Goal: Obtain resource: Obtain resource

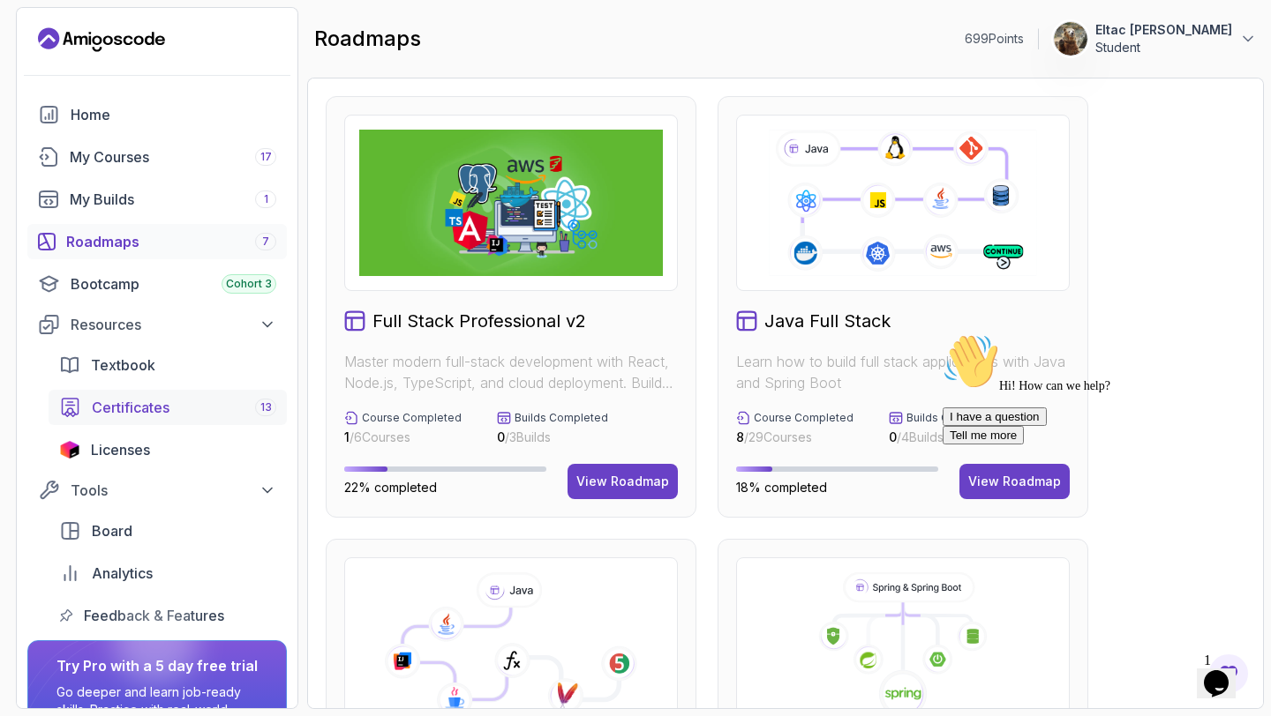
click at [126, 401] on span "Certificates" at bounding box center [131, 407] width 78 height 21
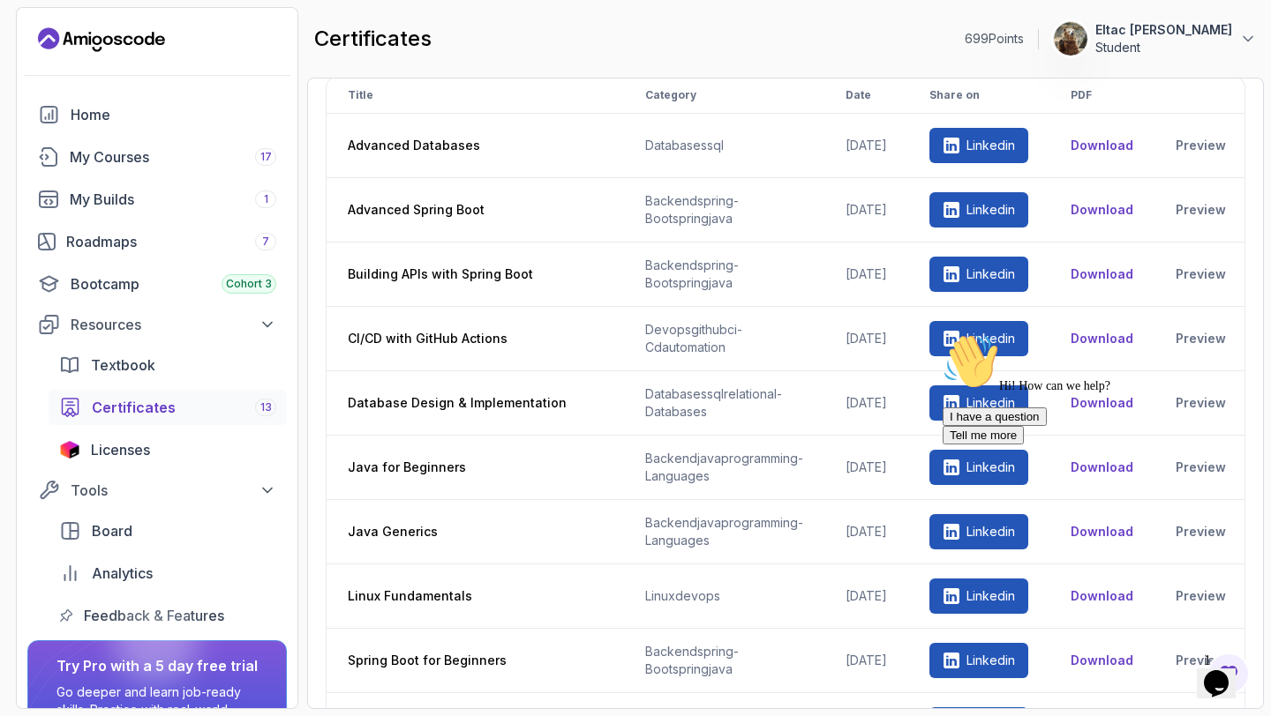
scroll to position [27, 0]
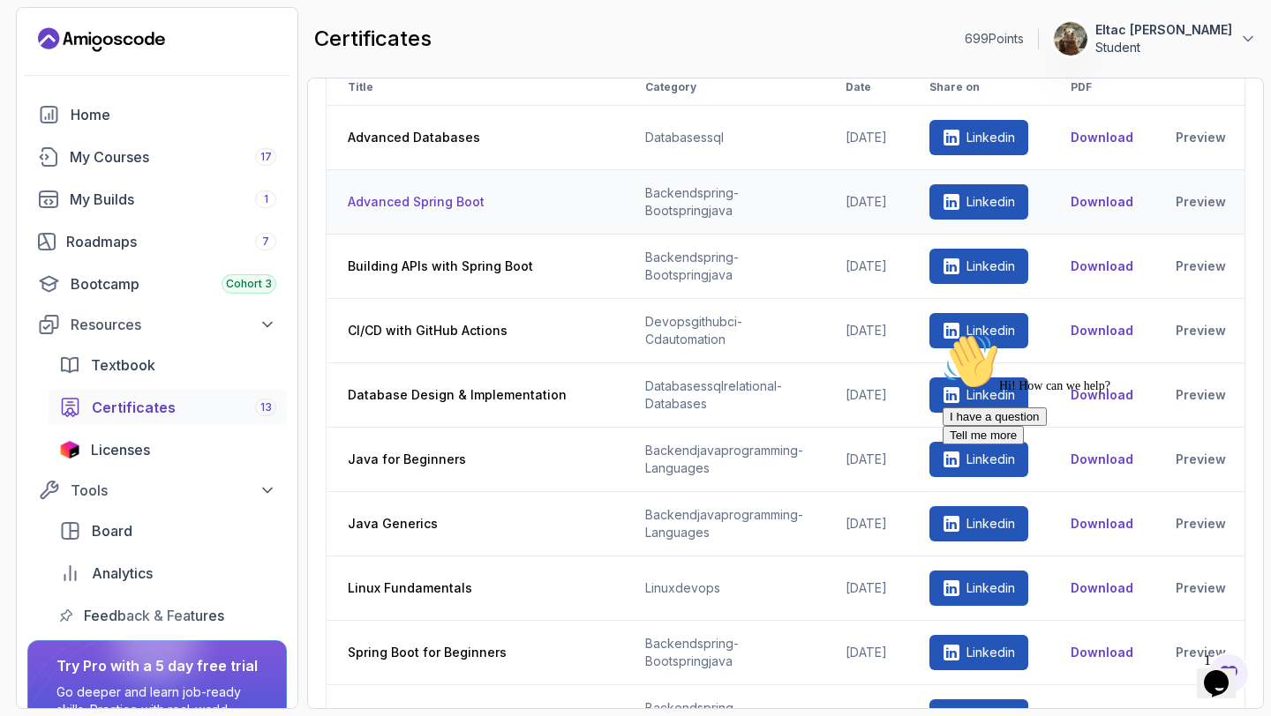
click at [1133, 201] on button "Download" at bounding box center [1101, 202] width 63 height 18
click at [1193, 199] on link "Preview" at bounding box center [1200, 202] width 50 height 18
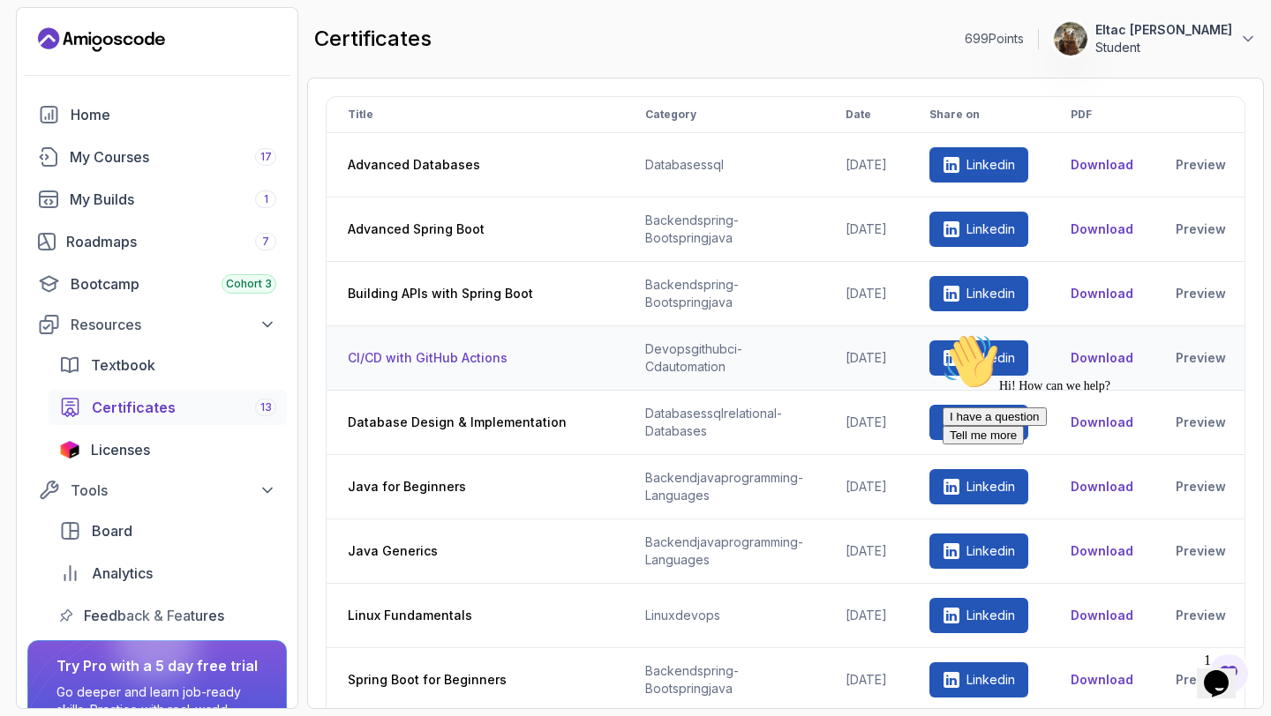
scroll to position [280, 0]
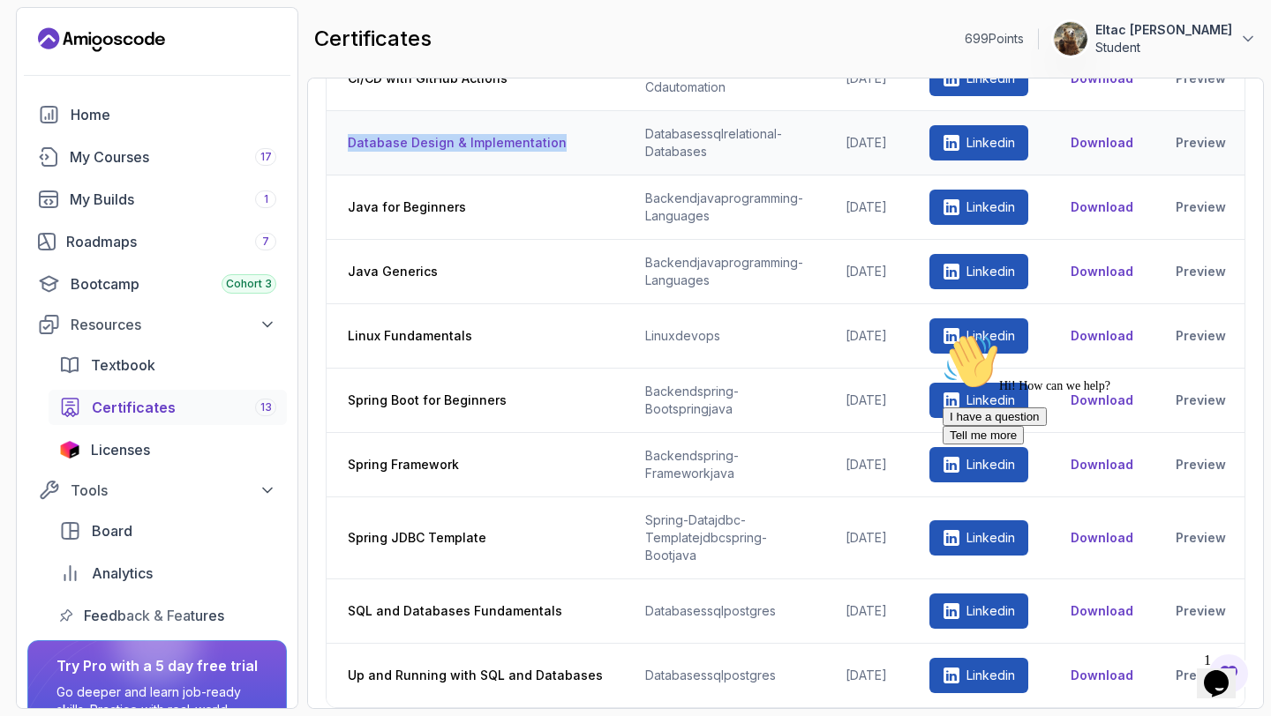
drag, startPoint x: 576, startPoint y: 138, endPoint x: 345, endPoint y: 145, distance: 231.3
click at [345, 145] on th "Database Design & Implementation" at bounding box center [474, 143] width 297 height 64
copy th "Database Design & Implementation"
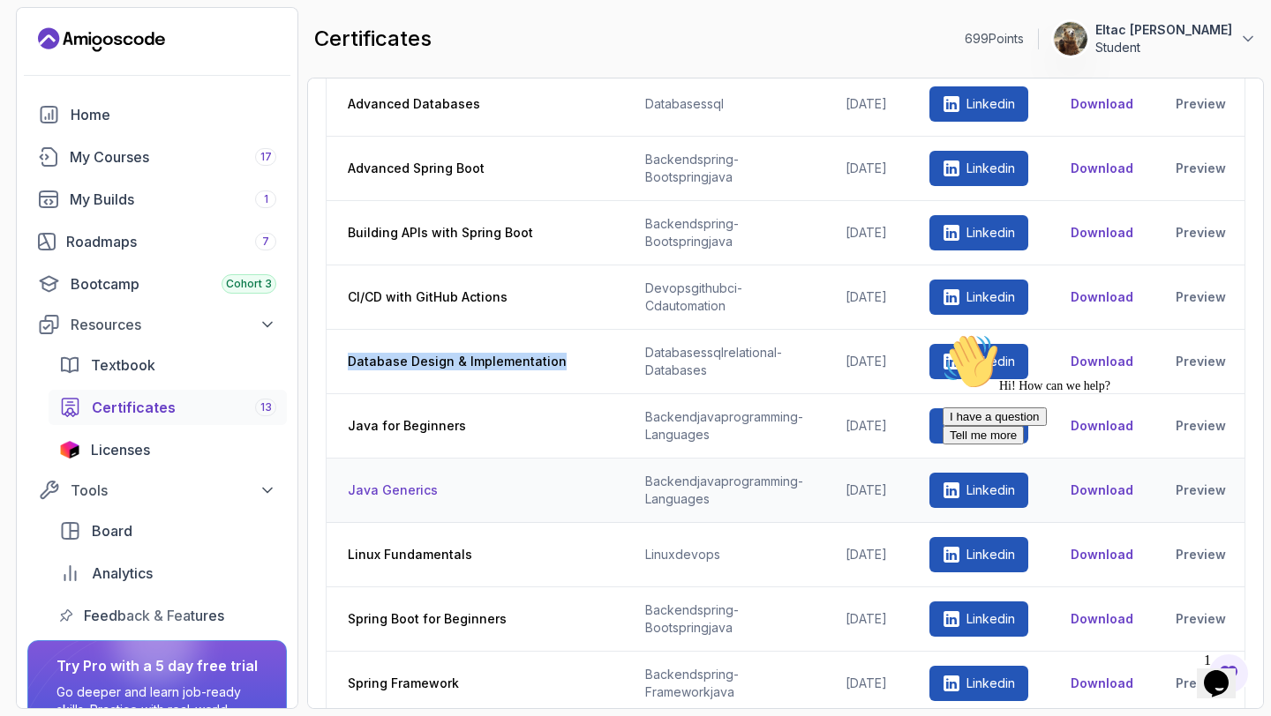
scroll to position [60, 0]
copy th "Database Design & Implementation"
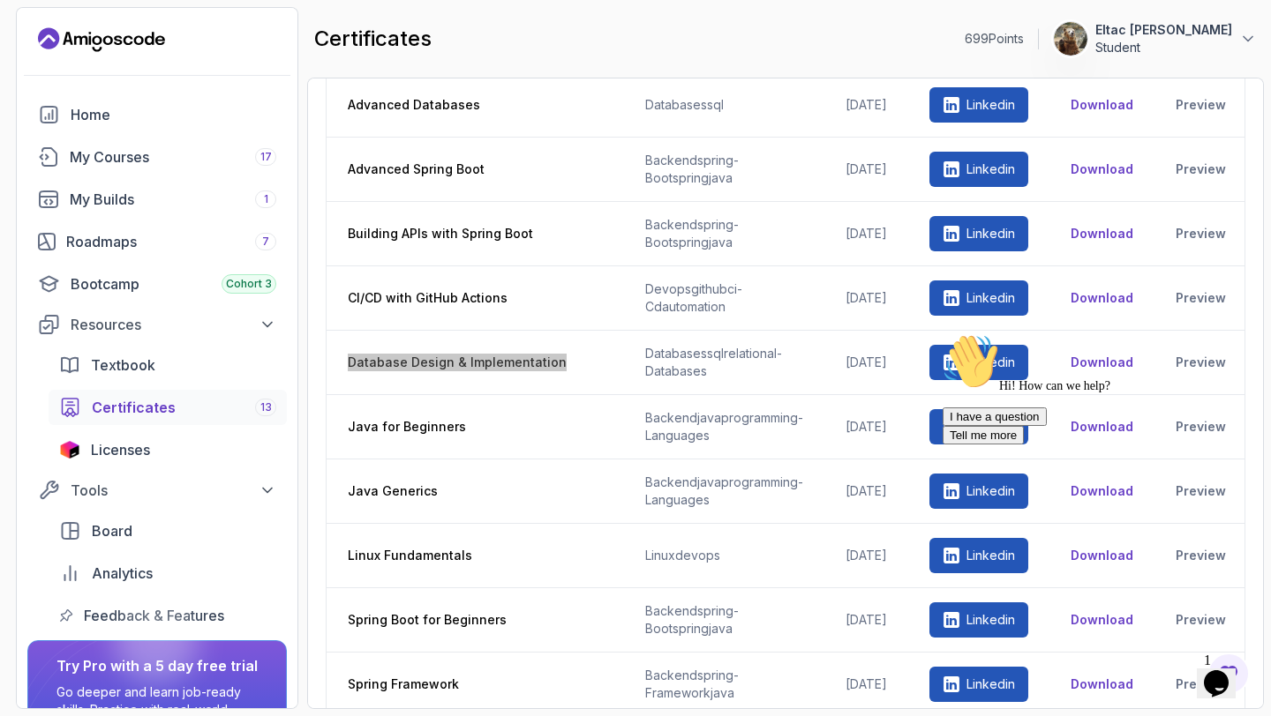
click at [1194, 361] on div "Hi! How can we help? I have a question Tell me more" at bounding box center [1101, 389] width 318 height 111
click at [1213, 366] on div "Hi! How can we help? I have a question Tell me more" at bounding box center [1101, 389] width 318 height 111
click at [1178, 366] on div "Hi! How can we help? I have a question Tell me more" at bounding box center [1101, 389] width 318 height 111
click at [1189, 348] on div "Hi! How can we help? I have a question Tell me more" at bounding box center [1101, 389] width 318 height 111
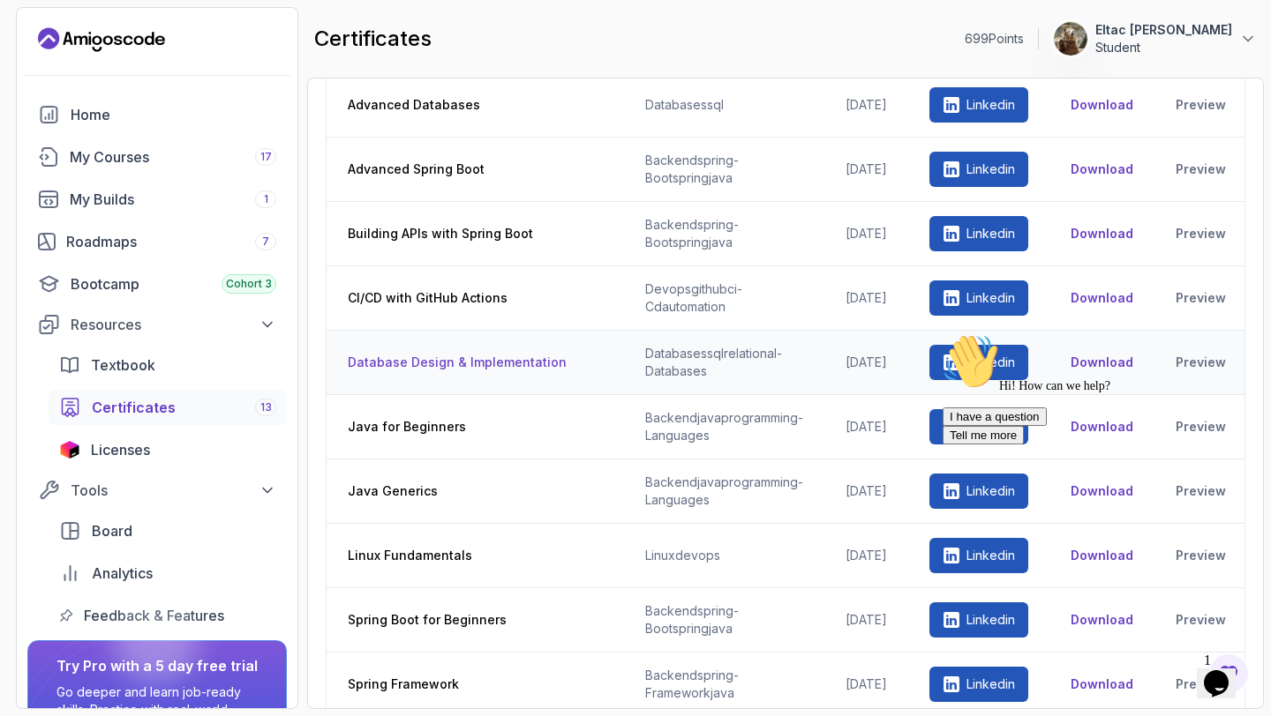
click at [551, 358] on th "Database Design & Implementation" at bounding box center [474, 363] width 297 height 64
click at [1200, 363] on div "Hi! How can we help? I have a question Tell me more" at bounding box center [1101, 389] width 318 height 111
click at [942, 334] on icon "Chat attention grabber" at bounding box center [942, 334] width 0 height 0
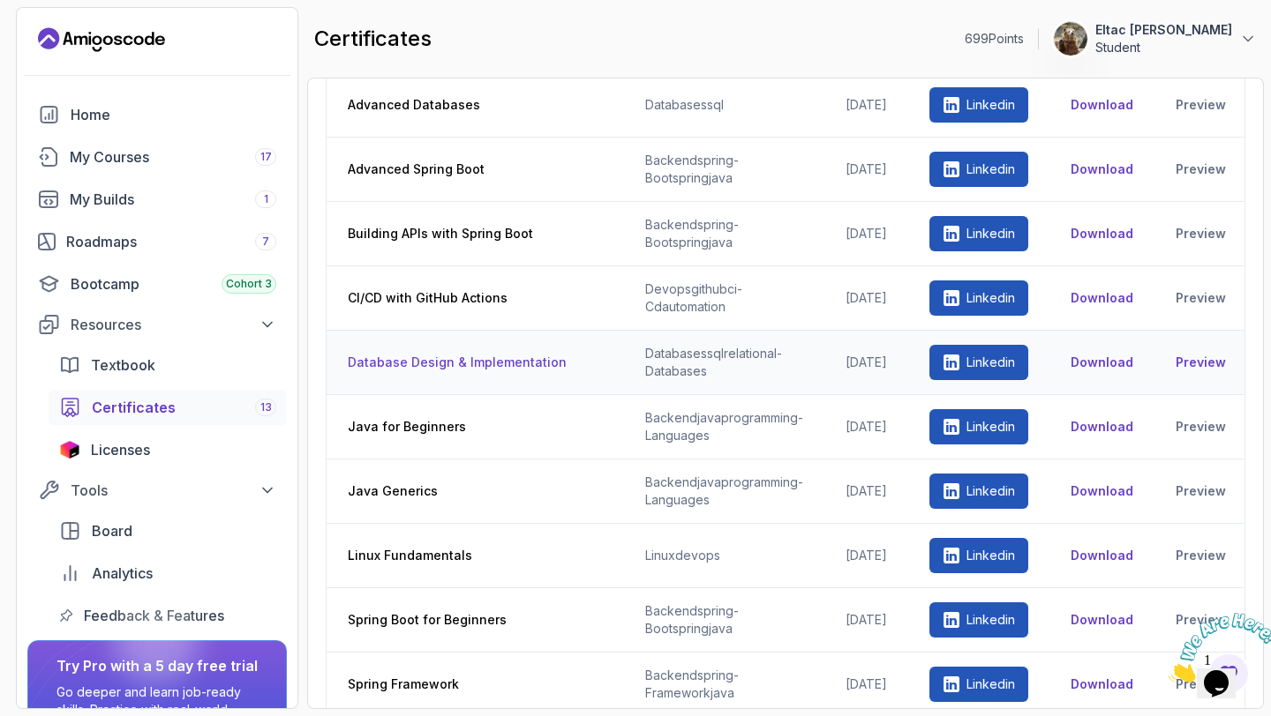
click at [1203, 365] on link "Preview" at bounding box center [1200, 363] width 50 height 18
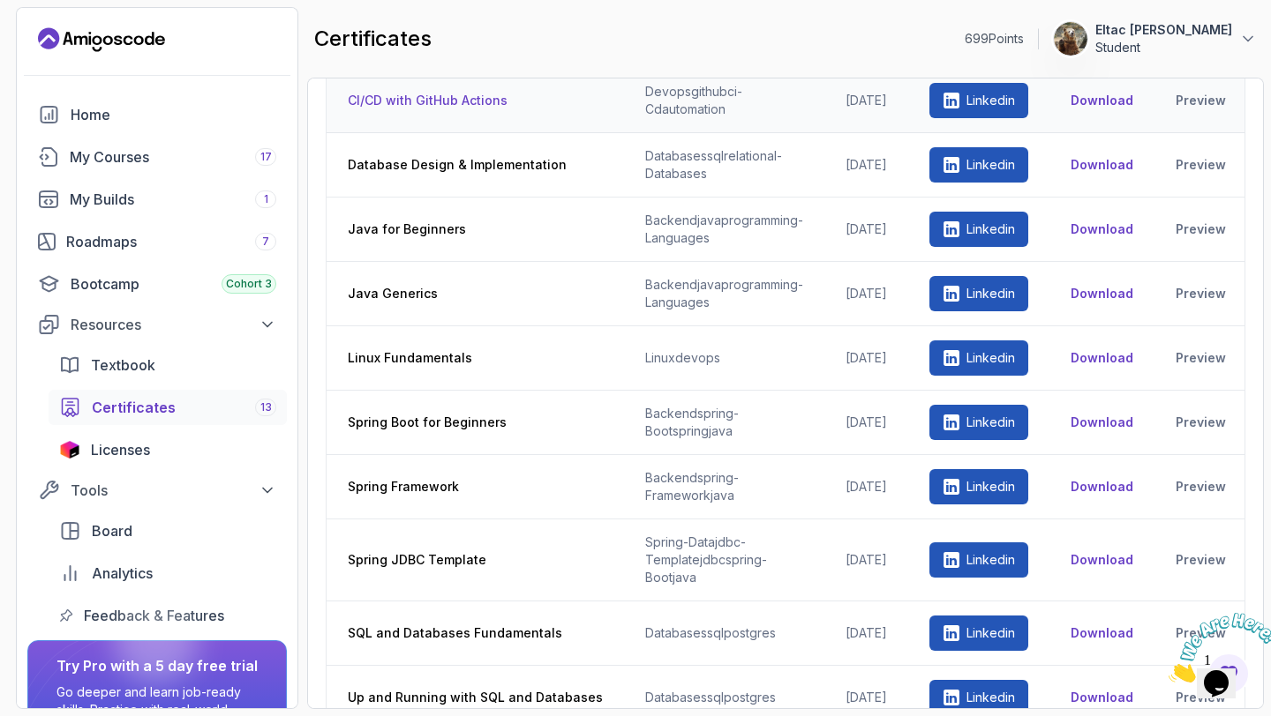
scroll to position [280, 0]
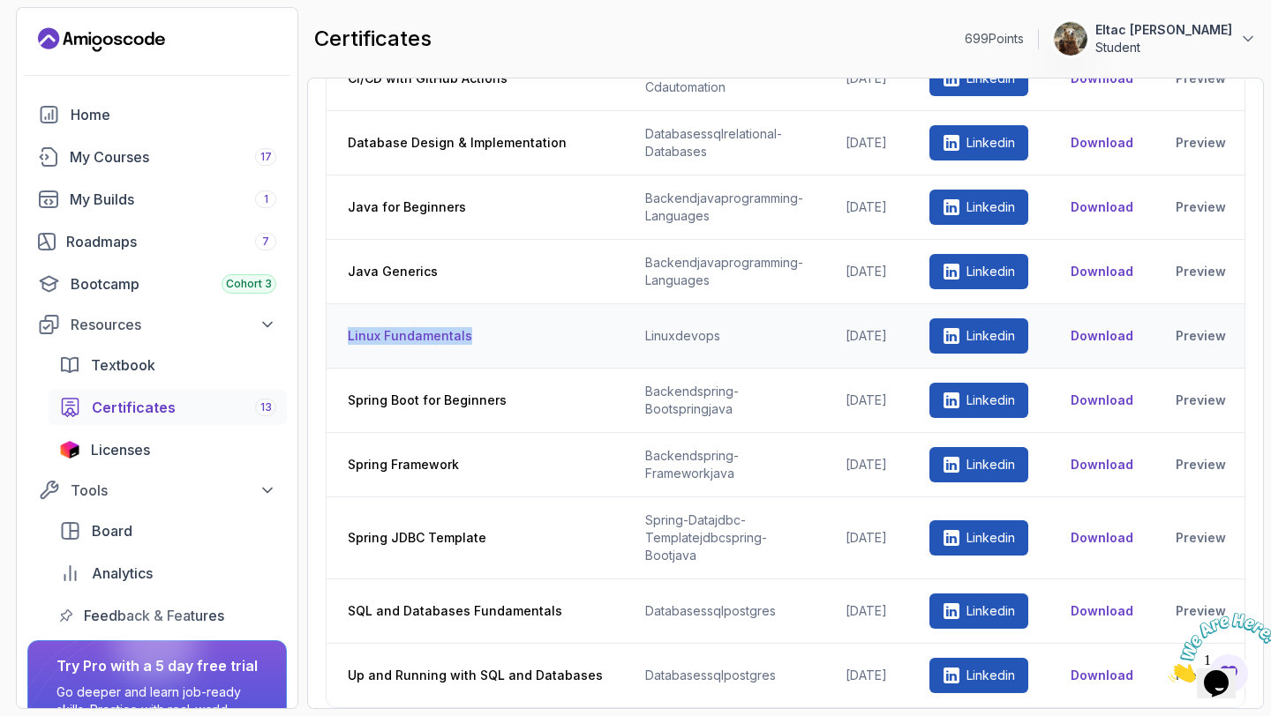
drag, startPoint x: 482, startPoint y: 337, endPoint x: 339, endPoint y: 334, distance: 143.0
click at [339, 334] on th "Linux Fundamentals" at bounding box center [474, 336] width 297 height 64
copy th "Linux Fundamentals"
click at [1197, 337] on link "Preview" at bounding box center [1200, 336] width 50 height 18
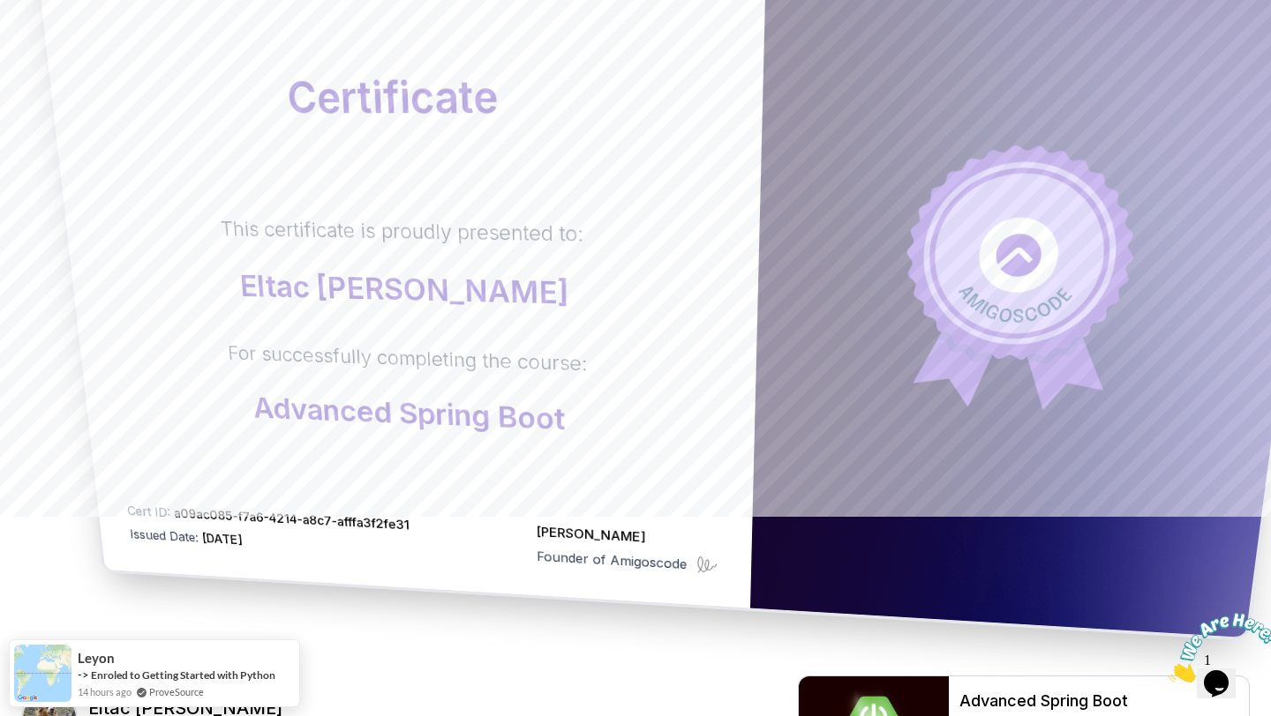
scroll to position [211, 0]
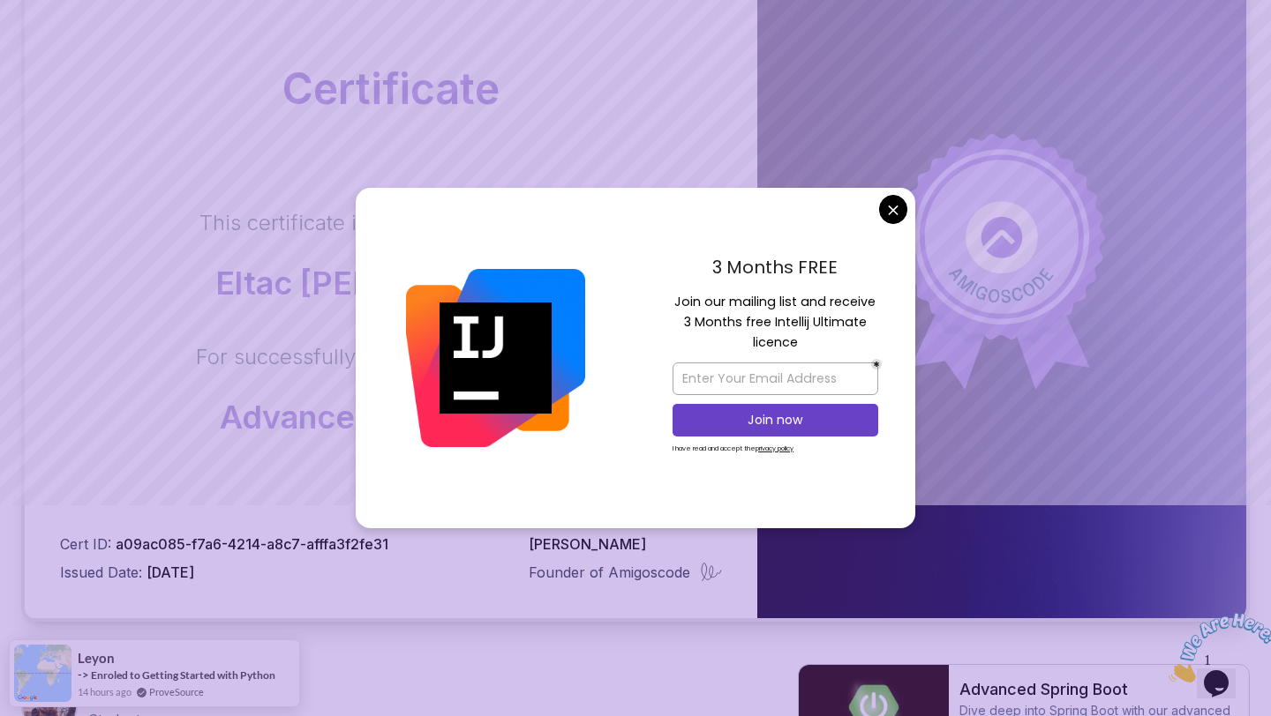
click at [890, 211] on body "Certificate This certificate is proudly presented to: Eltac Shikhsaidov For suc…" at bounding box center [635, 347] width 1271 height 1117
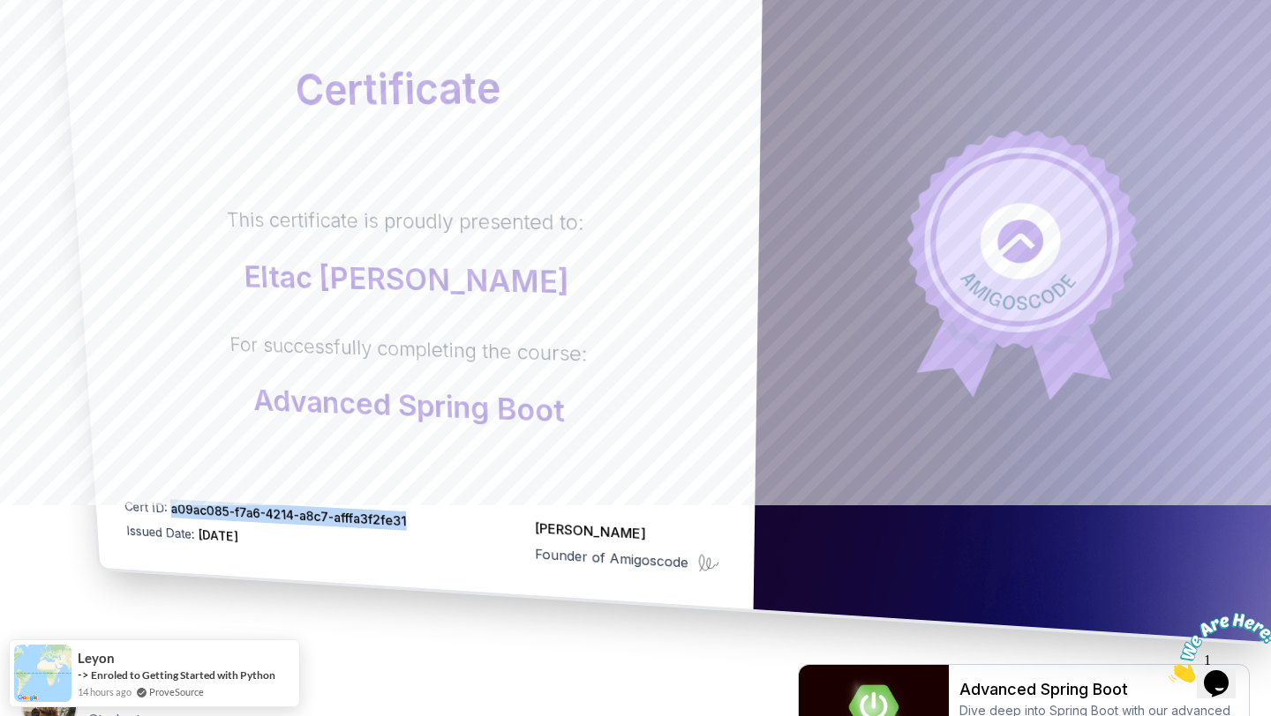
drag, startPoint x: 184, startPoint y: 504, endPoint x: 439, endPoint y: 518, distance: 254.5
click at [439, 518] on div "Cert ID: a09ac085-f7a6-4214-a8c7-afffa3f2fe31 Issued Date: 2025-08-27 Nelson Dj…" at bounding box center [422, 536] width 596 height 78
copy span "a09ac085-f7a6-4214-a8c7-afffa3f2fe31"
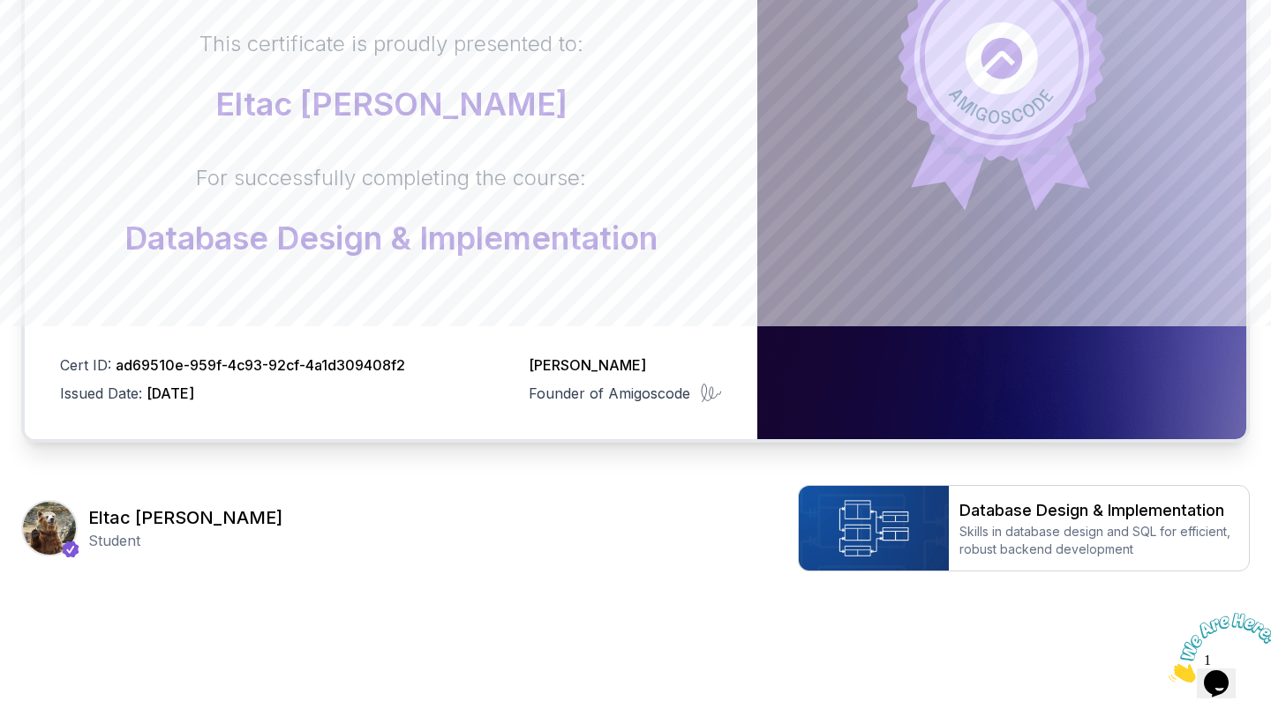
scroll to position [396, 0]
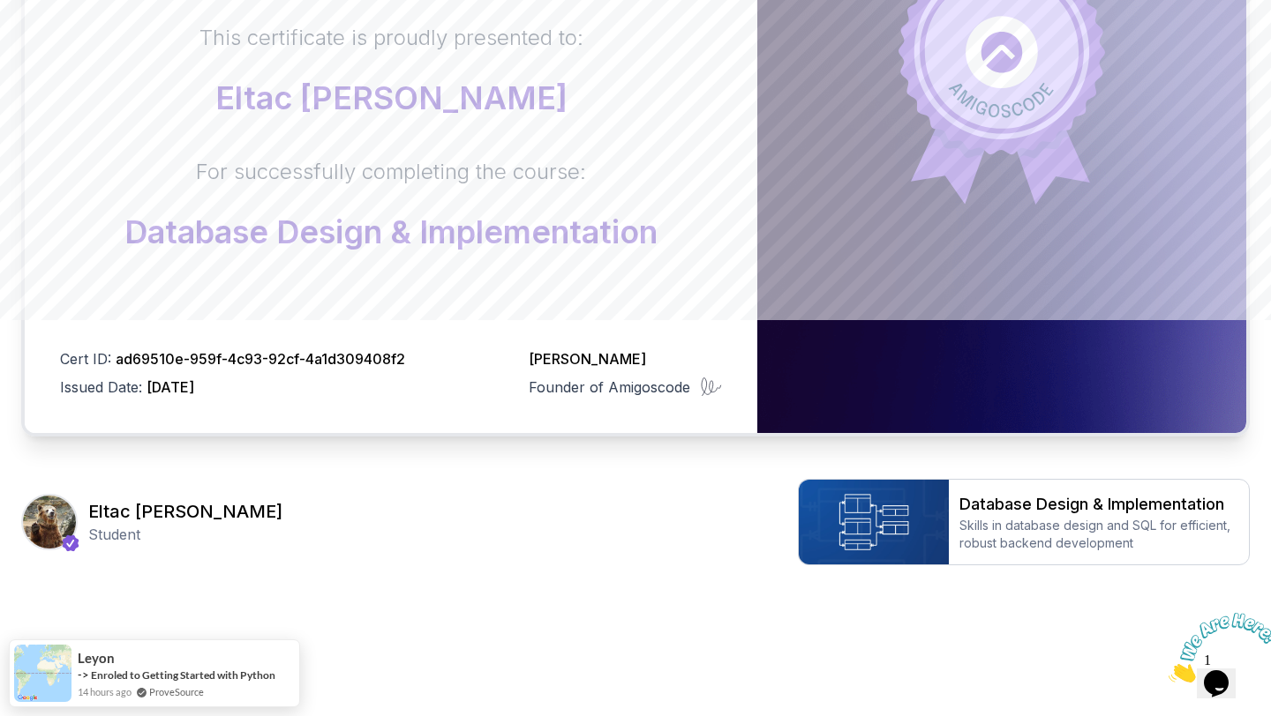
click at [884, 217] on body "Certificate This certificate is proudly presented to: Eltac Shikhsaidov For suc…" at bounding box center [635, 162] width 1271 height 1117
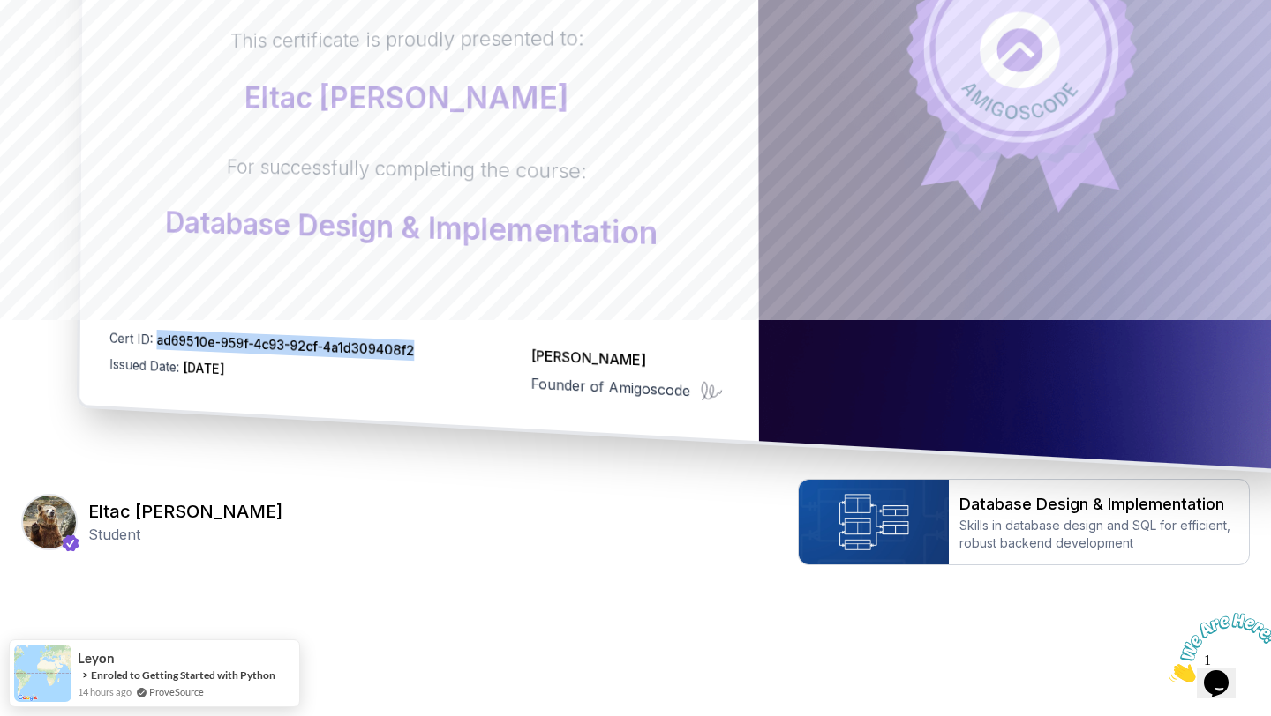
drag, startPoint x: 169, startPoint y: 338, endPoint x: 431, endPoint y: 342, distance: 262.1
click at [431, 342] on div "Cert ID: ad69510e-959f-4c93-92cf-4a1d309408f2 Issued Date: 2025-08-27 Nelson Dj…" at bounding box center [415, 365] width 613 height 75
copy span "ad69510e-959f-4c93-92cf-4a1d309408f2"
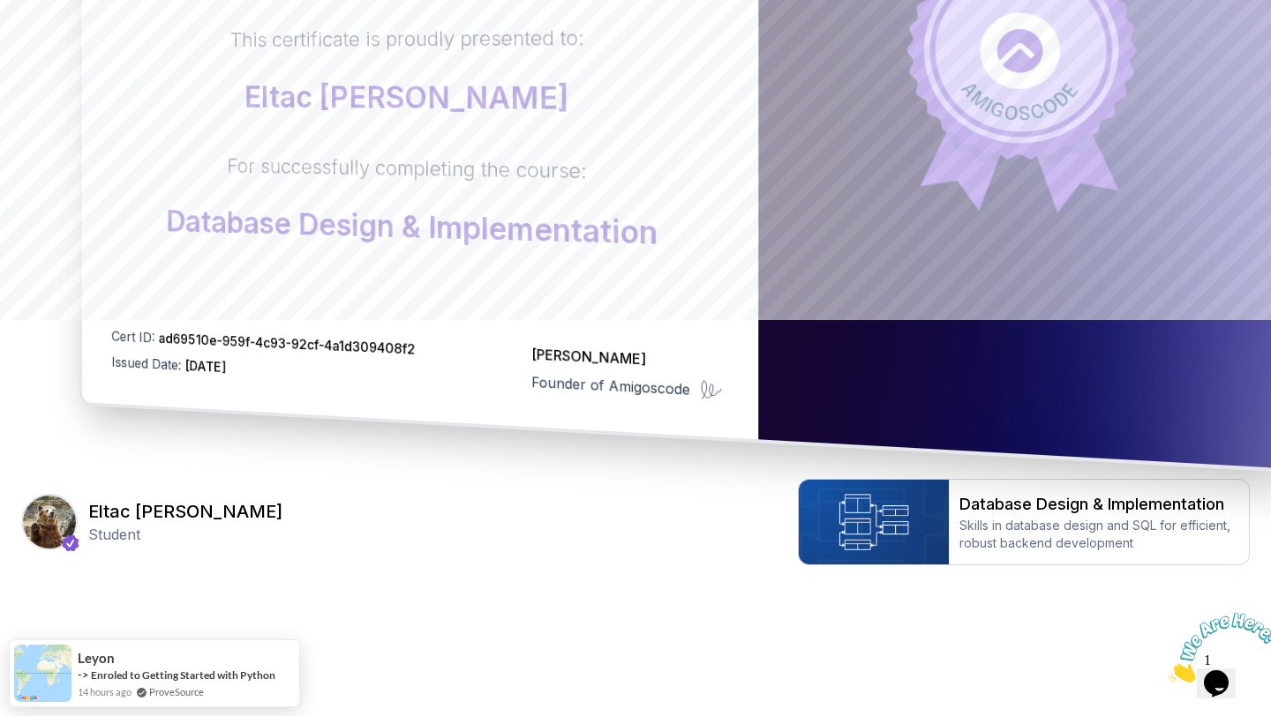
click at [431, 362] on div "Cert ID: ad69510e-959f-4c93-92cf-4a1d309408f2 Issued Date: 2025-08-27 Nelson Dj…" at bounding box center [416, 364] width 611 height 76
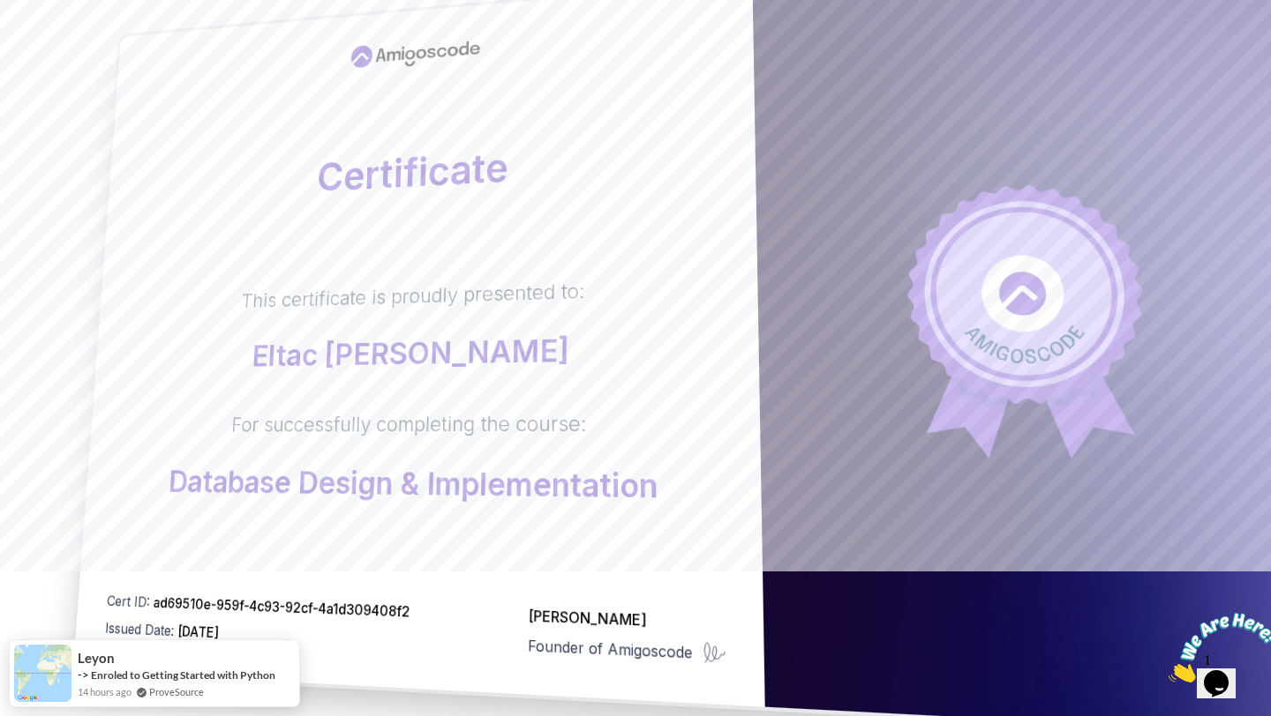
scroll to position [144, 0]
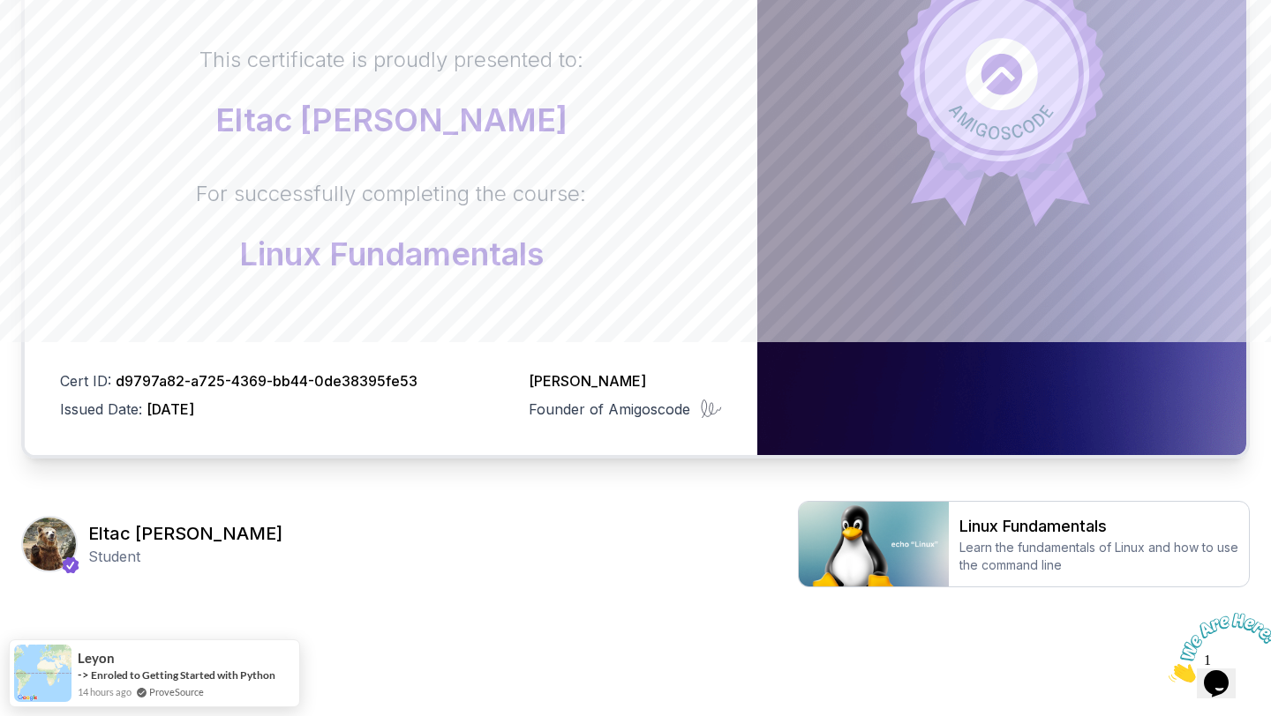
scroll to position [394, 0]
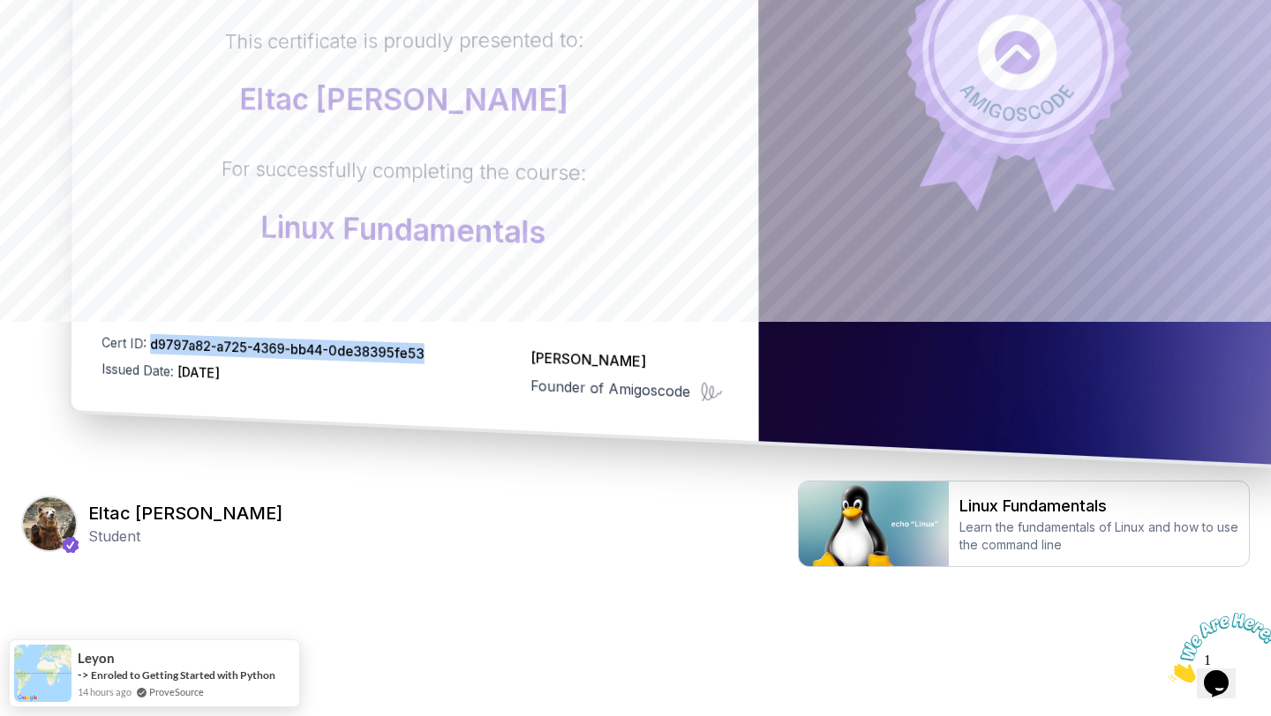
drag, startPoint x: 168, startPoint y: 333, endPoint x: 464, endPoint y: 349, distance: 297.0
click at [464, 349] on div "Cert ID: d9797a82-a725-4369-bb44-0de38395fe53 Issued Date: [DATE] [PERSON_NAME]…" at bounding box center [411, 368] width 621 height 71
copy span "d9797a82-a725-4369-bb44-0de38395fe53"
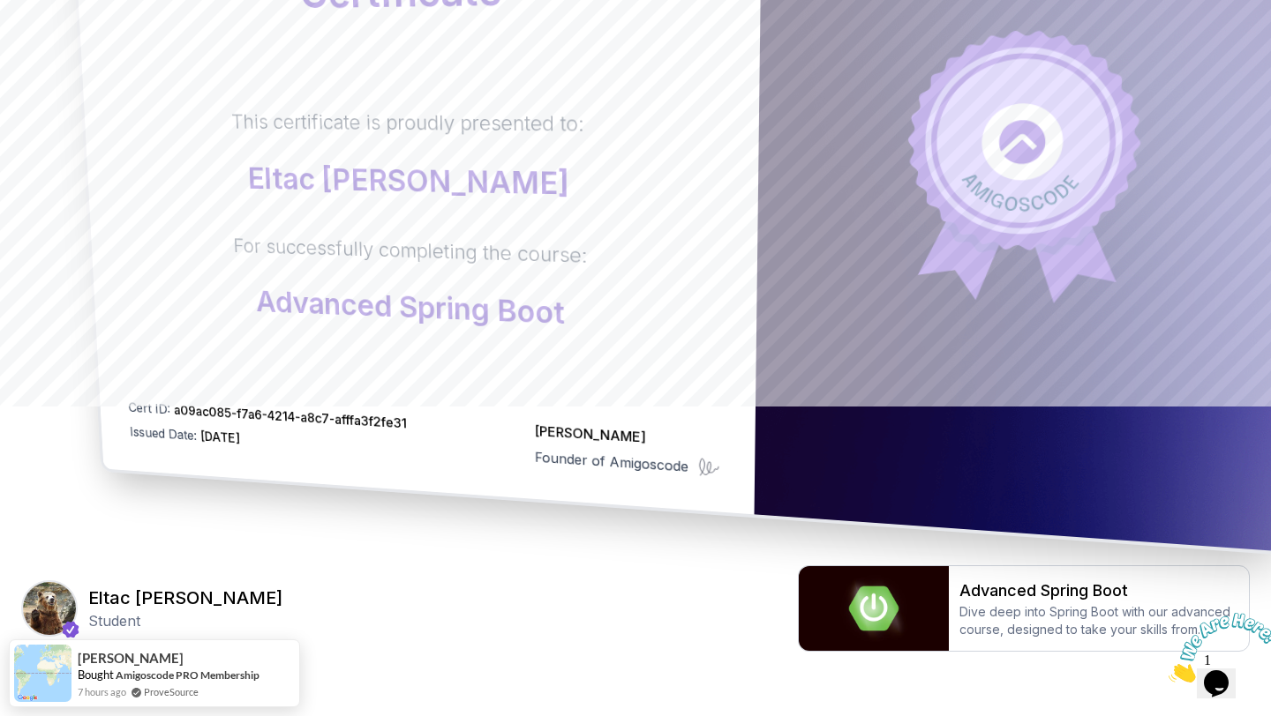
scroll to position [311, 0]
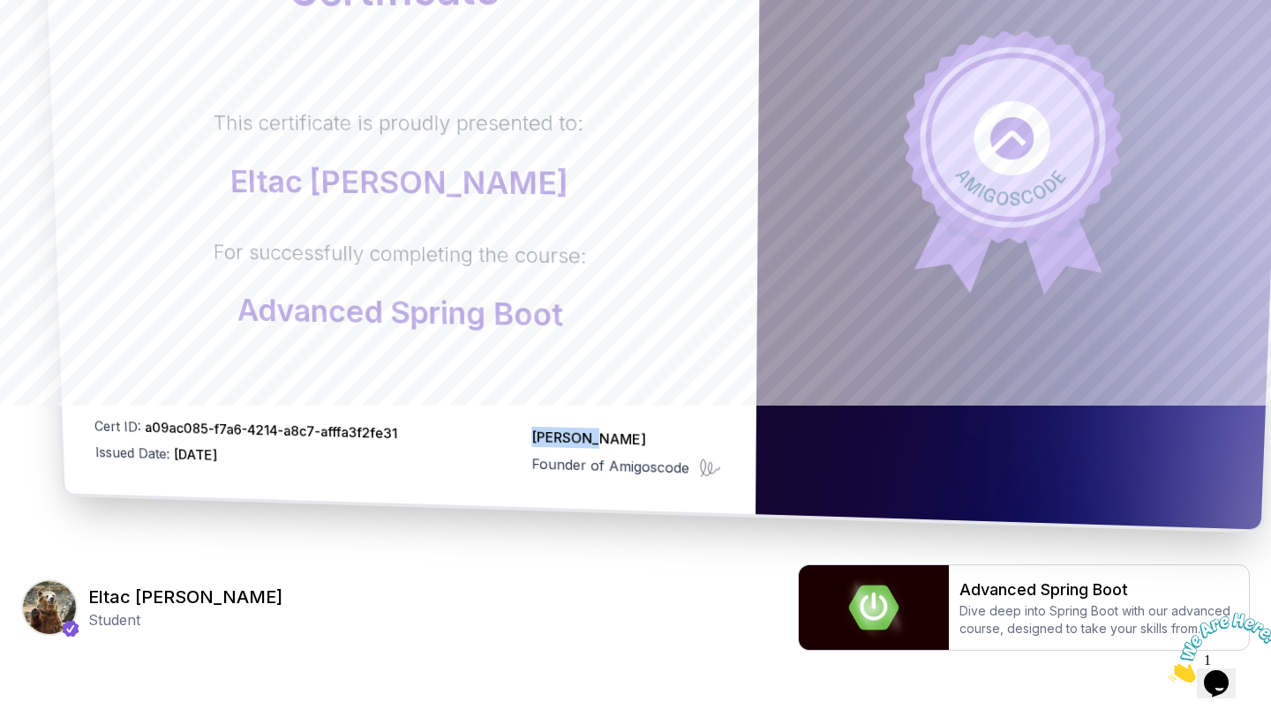
drag, startPoint x: 532, startPoint y: 439, endPoint x: 616, endPoint y: 439, distance: 83.8
click at [616, 439] on p "[PERSON_NAME]" at bounding box center [627, 440] width 190 height 26
